Goal: Task Accomplishment & Management: Manage account settings

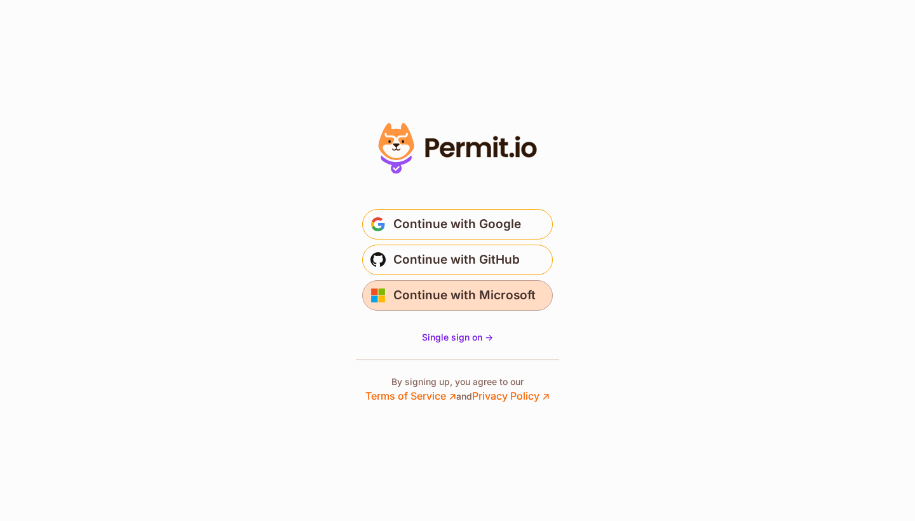
click at [467, 302] on span "Continue with Microsoft" at bounding box center [464, 295] width 142 height 20
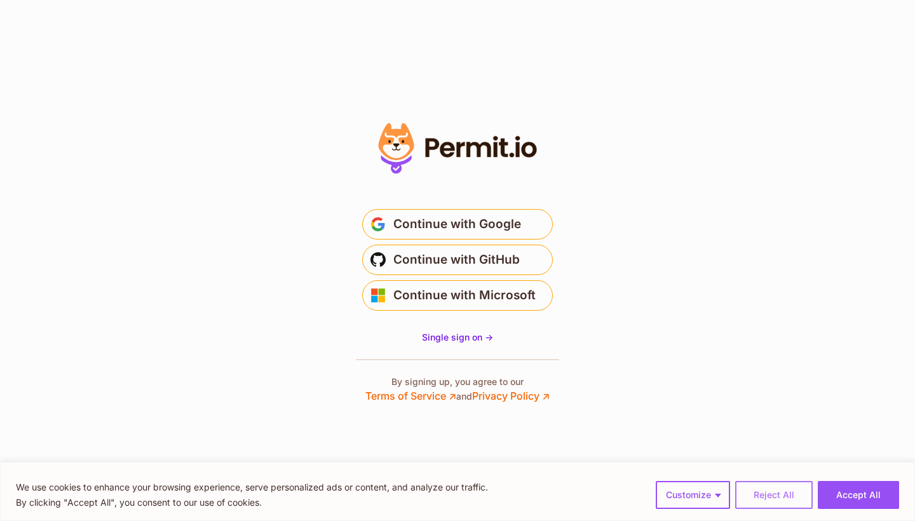
click at [761, 501] on button "Reject All" at bounding box center [773, 495] width 77 height 28
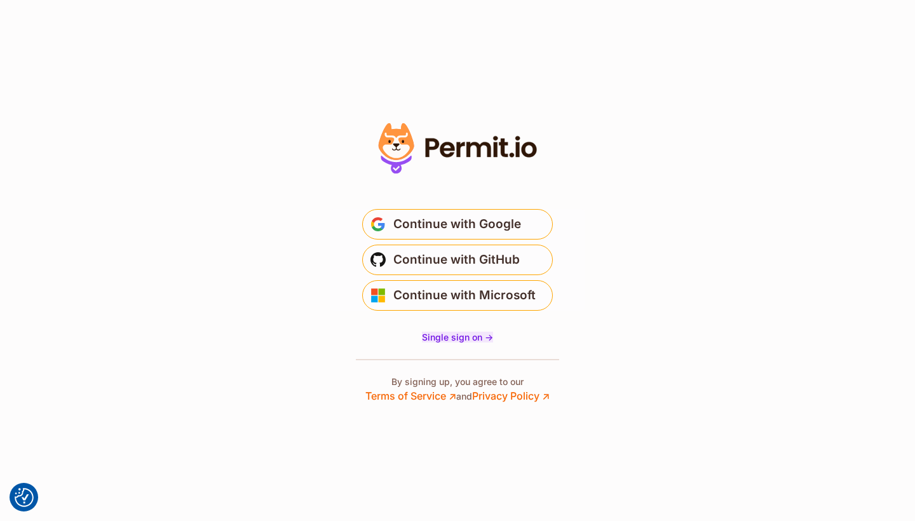
click at [464, 338] on span "Single sign on ->" at bounding box center [457, 337] width 71 height 11
click at [440, 259] on span "Continue with GitHub" at bounding box center [456, 260] width 126 height 20
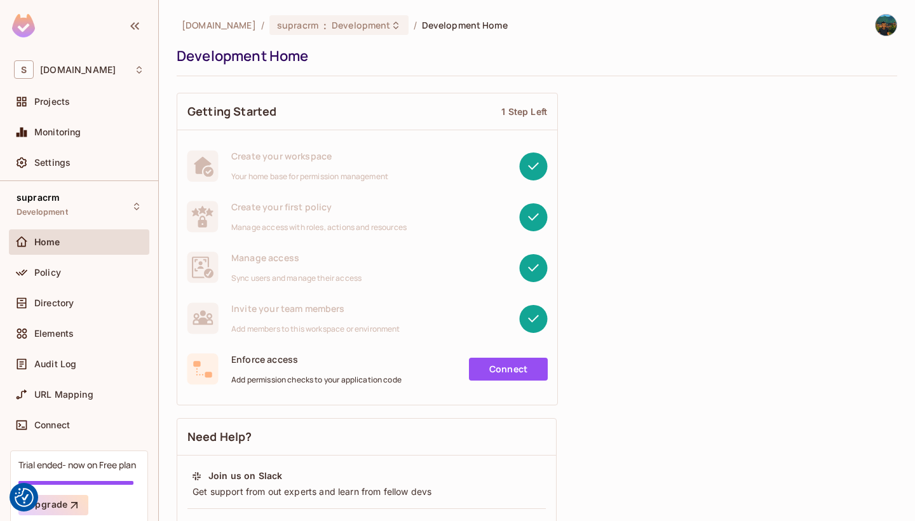
click at [883, 31] on img at bounding box center [885, 25] width 21 height 21
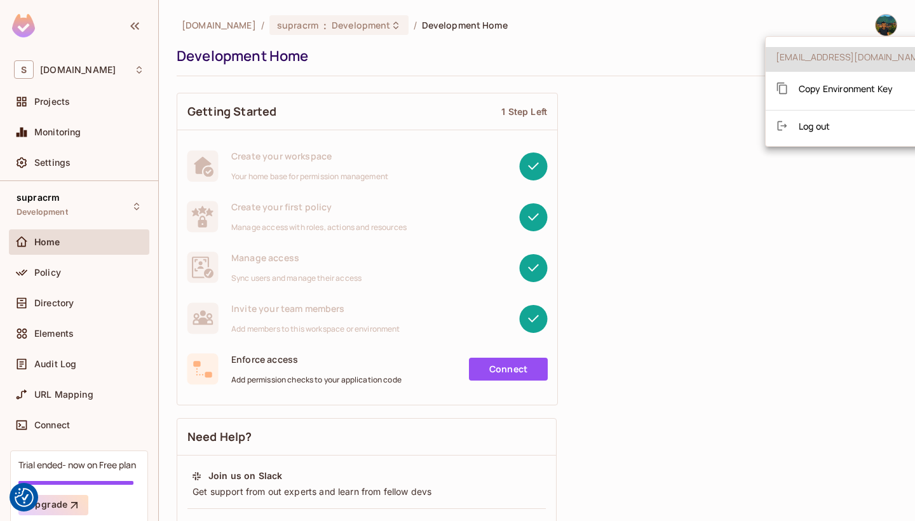
click at [53, 100] on div at bounding box center [457, 260] width 915 height 521
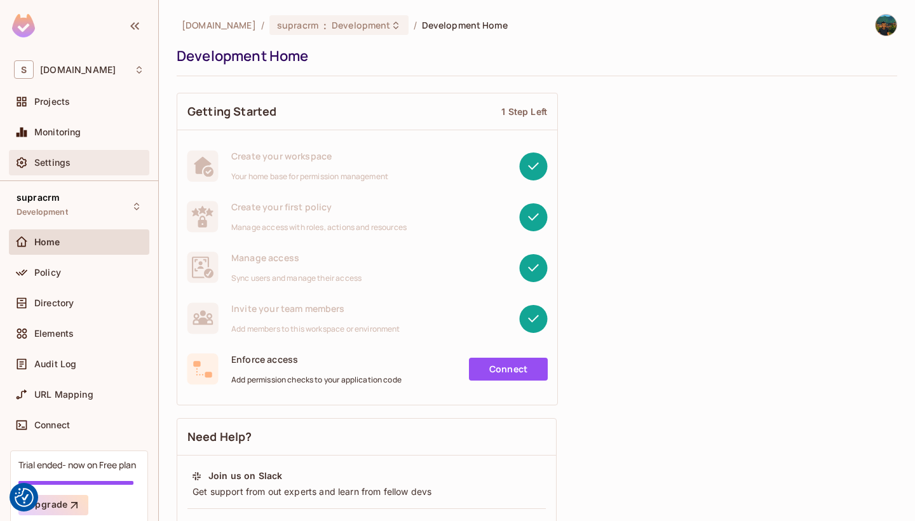
click at [55, 164] on span "Settings" at bounding box center [52, 163] width 36 height 10
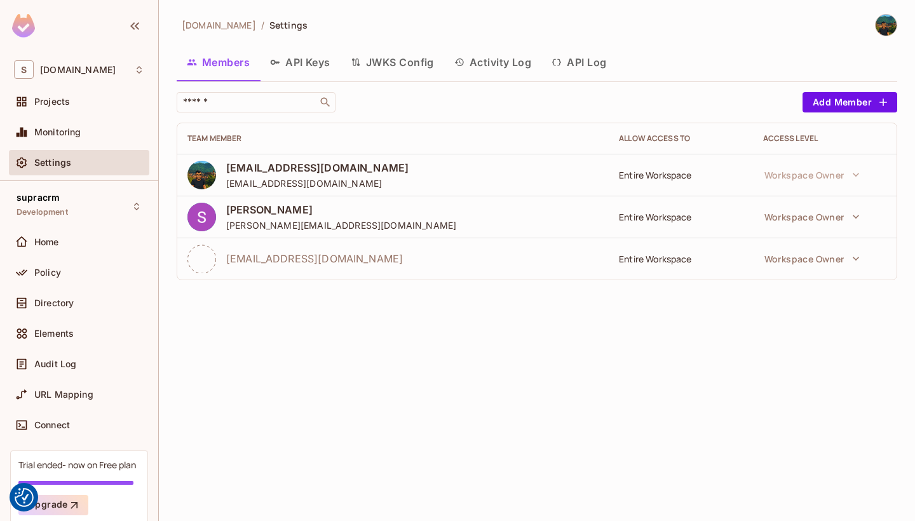
click at [290, 255] on span "[EMAIL_ADDRESS][DOMAIN_NAME]" at bounding box center [314, 259] width 177 height 14
click at [883, 32] on img at bounding box center [885, 25] width 21 height 21
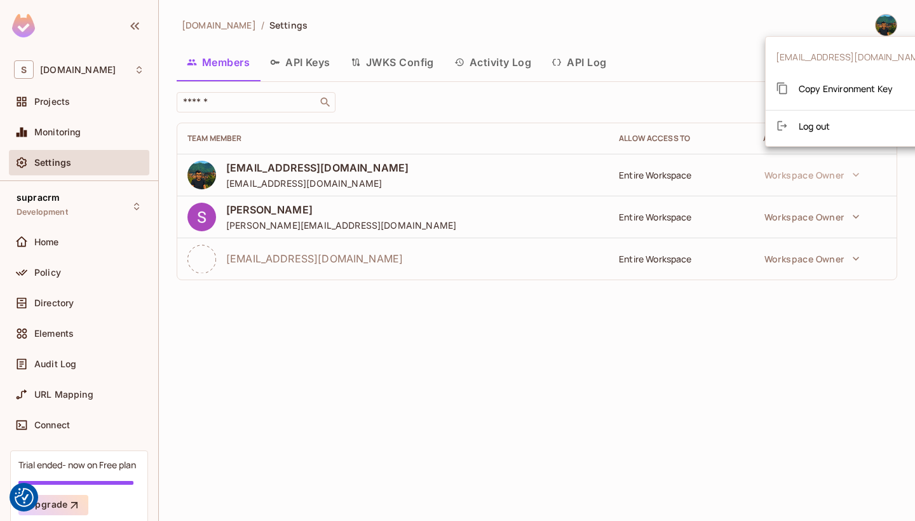
click at [883, 30] on div at bounding box center [457, 260] width 915 height 521
